Goal: Task Accomplishment & Management: Manage account settings

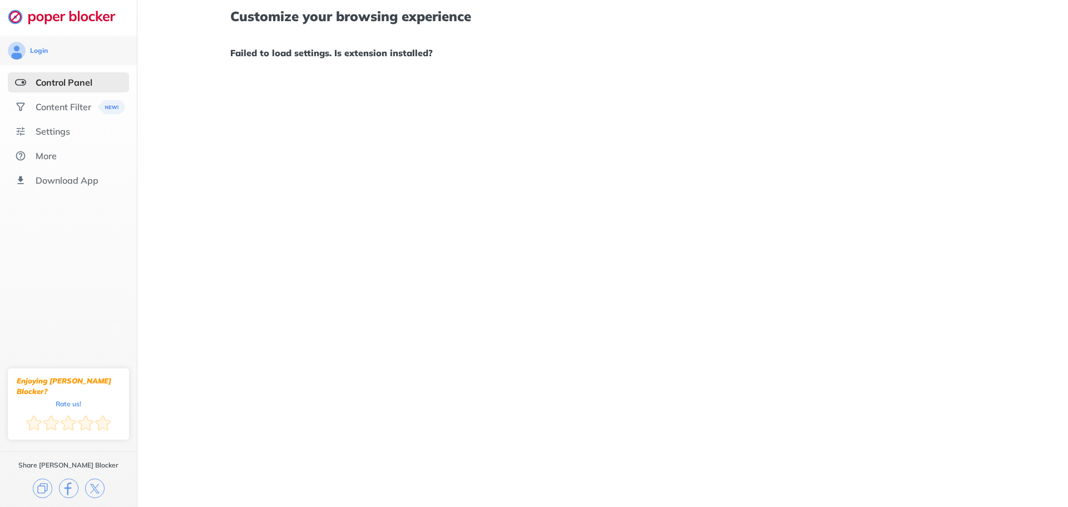
click at [172, 92] on div "Customize your browsing experience Failed to load settings. Is extension instal…" at bounding box center [602, 253] width 931 height 507
click at [65, 103] on div "Content Filter" at bounding box center [64, 106] width 56 height 11
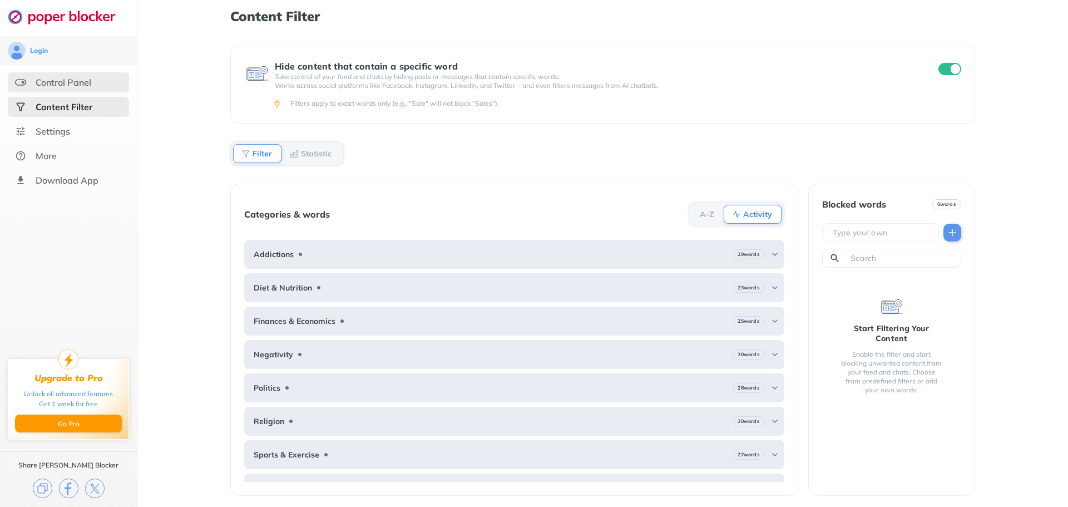
click at [94, 81] on div "Control Panel" at bounding box center [68, 82] width 121 height 20
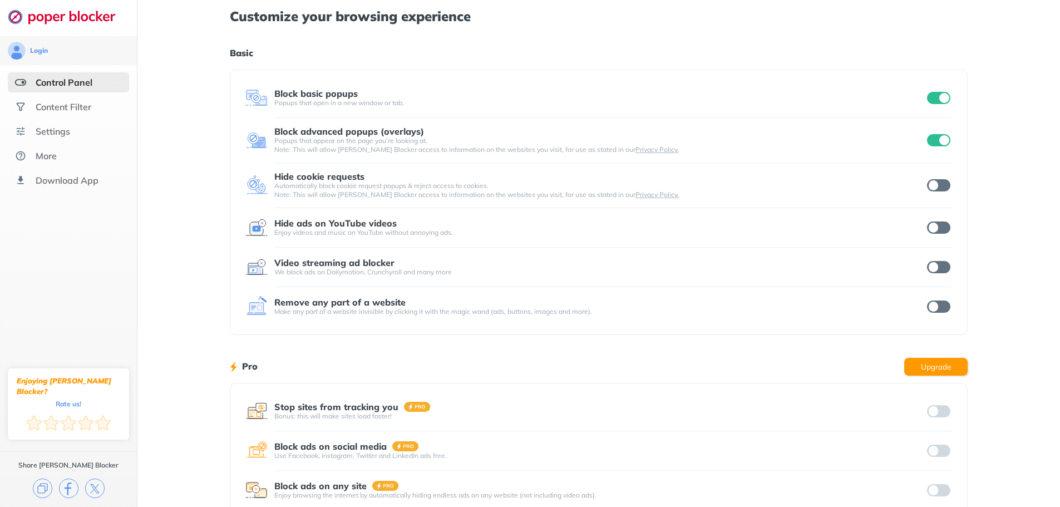
click at [944, 138] on input "checkbox" at bounding box center [938, 140] width 23 height 12
click at [939, 142] on input "checkbox" at bounding box center [938, 140] width 23 height 12
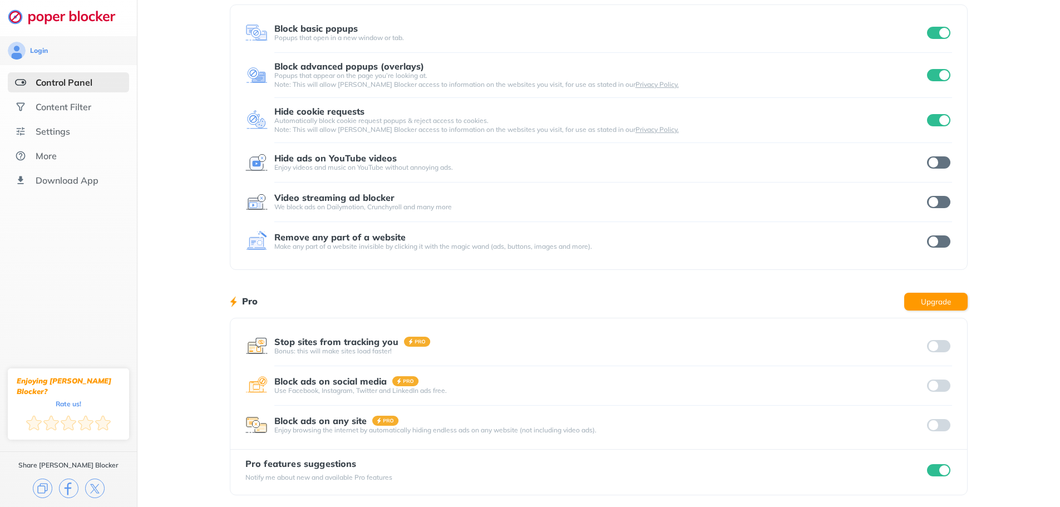
scroll to position [68, 0]
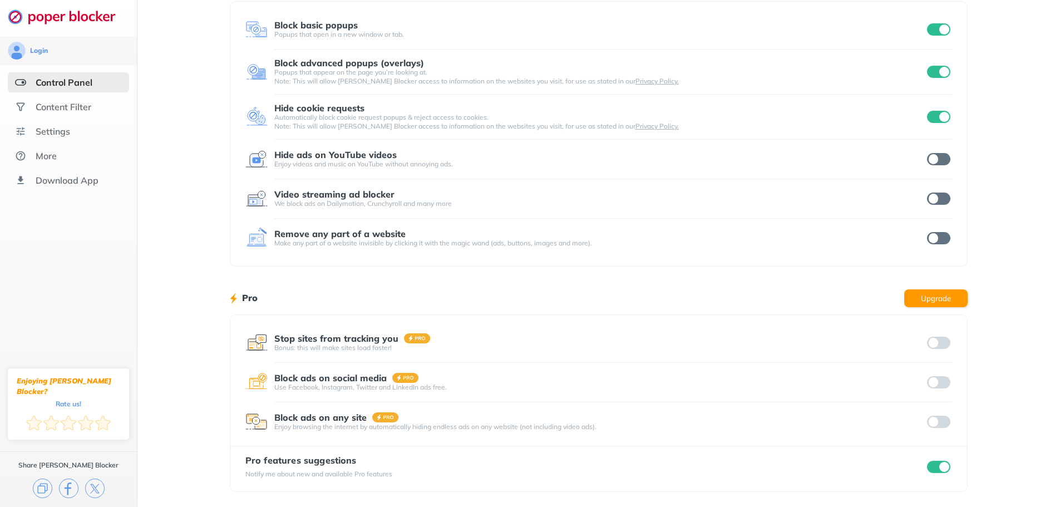
click at [945, 462] on input "checkbox" at bounding box center [938, 467] width 23 height 12
